Goal: Task Accomplishment & Management: Manage account settings

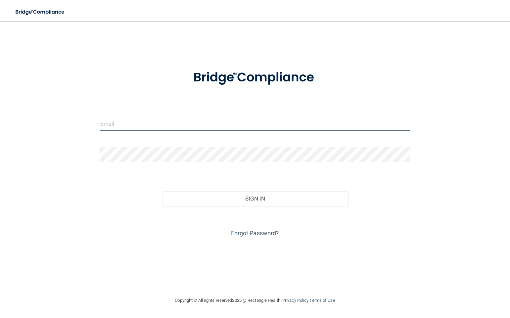
click at [107, 123] on input "email" at bounding box center [254, 123] width 309 height 15
type input "[EMAIL_ADDRESS][DOMAIN_NAME]"
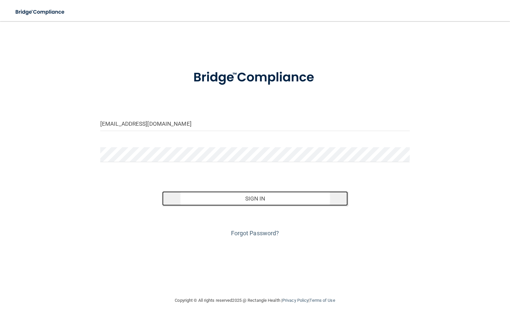
click at [201, 198] on button "Sign In" at bounding box center [255, 198] width 186 height 15
click at [222, 201] on button "Sign In" at bounding box center [255, 198] width 186 height 15
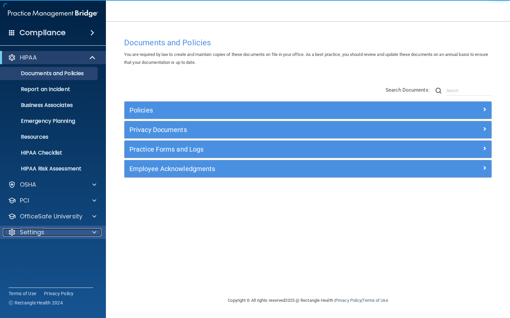
click at [88, 233] on div at bounding box center [93, 232] width 17 height 8
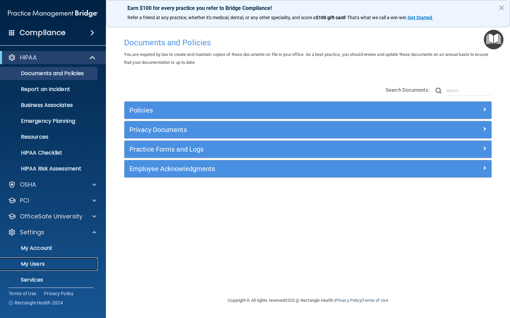
click at [48, 266] on p "My Users" at bounding box center [49, 264] width 90 height 7
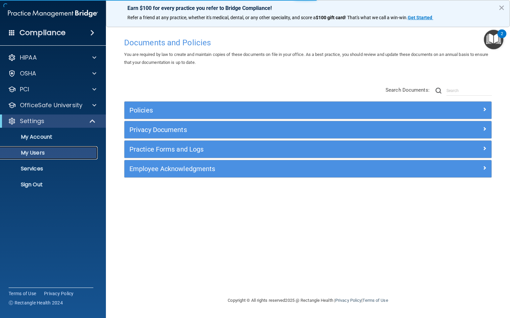
select select "20"
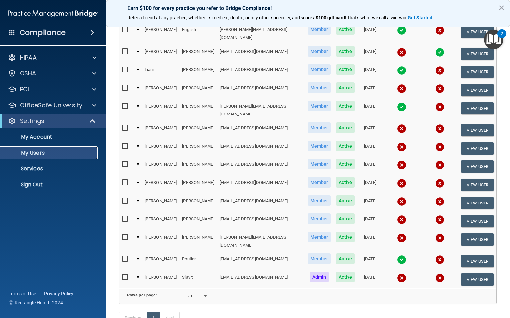
scroll to position [149, 0]
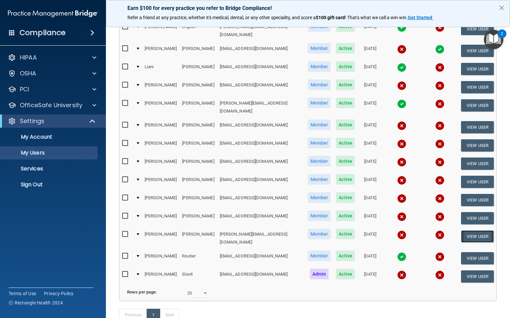
click at [463, 230] on button "View User" at bounding box center [477, 236] width 33 height 12
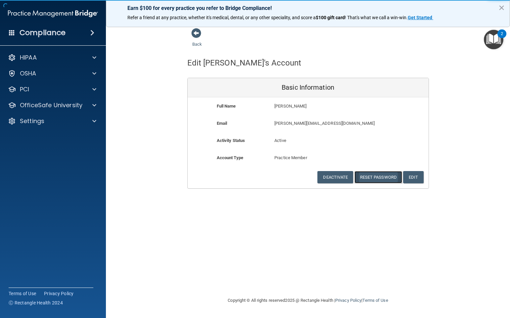
click at [389, 178] on button "Reset Password" at bounding box center [378, 177] width 48 height 12
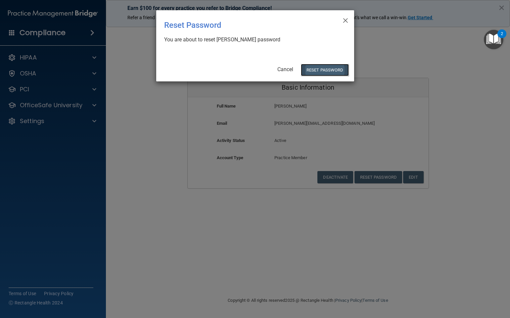
click at [322, 68] on button "Reset Password" at bounding box center [325, 70] width 48 height 12
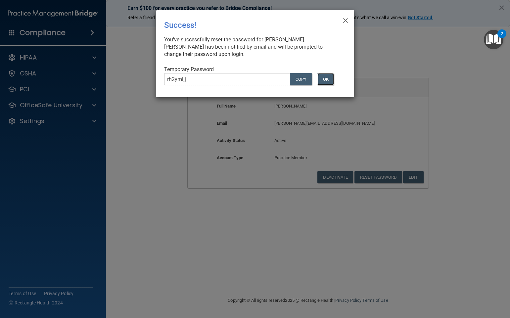
click at [322, 77] on button "OK" at bounding box center [325, 79] width 17 height 12
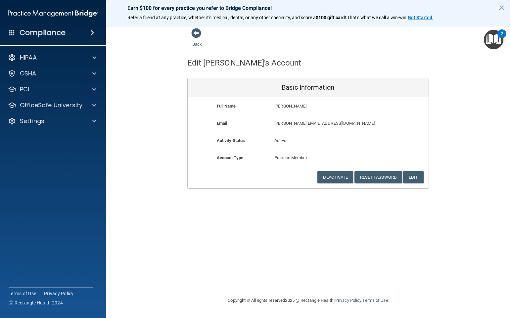
click at [504, 9] on button "×" at bounding box center [501, 7] width 6 height 11
